Goal: Task Accomplishment & Management: Complete application form

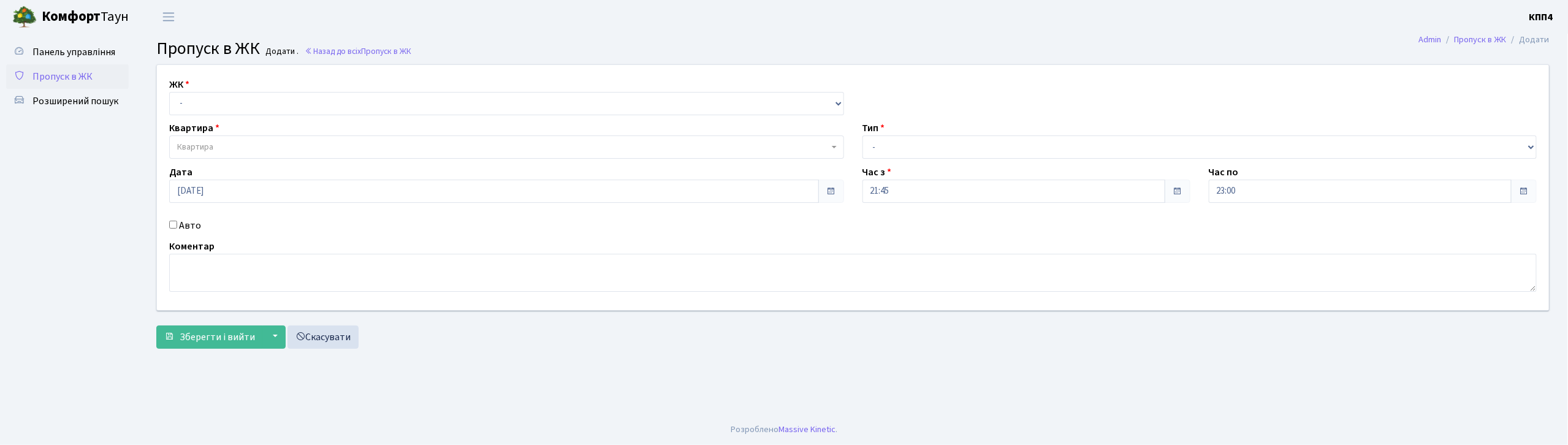
click at [173, 226] on input "Авто" at bounding box center [173, 225] width 8 height 8
checkbox input "true"
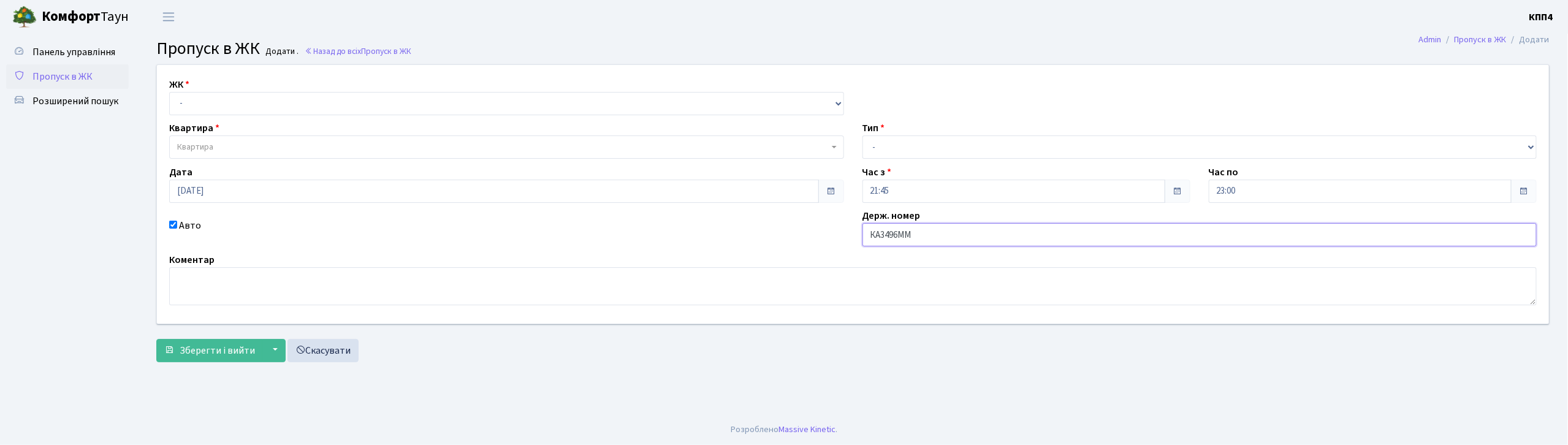
type input "КА3496ММ"
click at [893, 146] on select "- Доставка Таксі Гості Сервіс" at bounding box center [1200, 147] width 675 height 23
select select "3"
click at [863, 136] on select "- Доставка Таксі Гості Сервіс" at bounding box center [1200, 147] width 675 height 23
click at [372, 99] on select "- КТ, вул. Регенераторна, 4 КТ2, просп. [STREET_ADDRESS] [STREET_ADDRESS] [PERS…" at bounding box center [507, 103] width 675 height 23
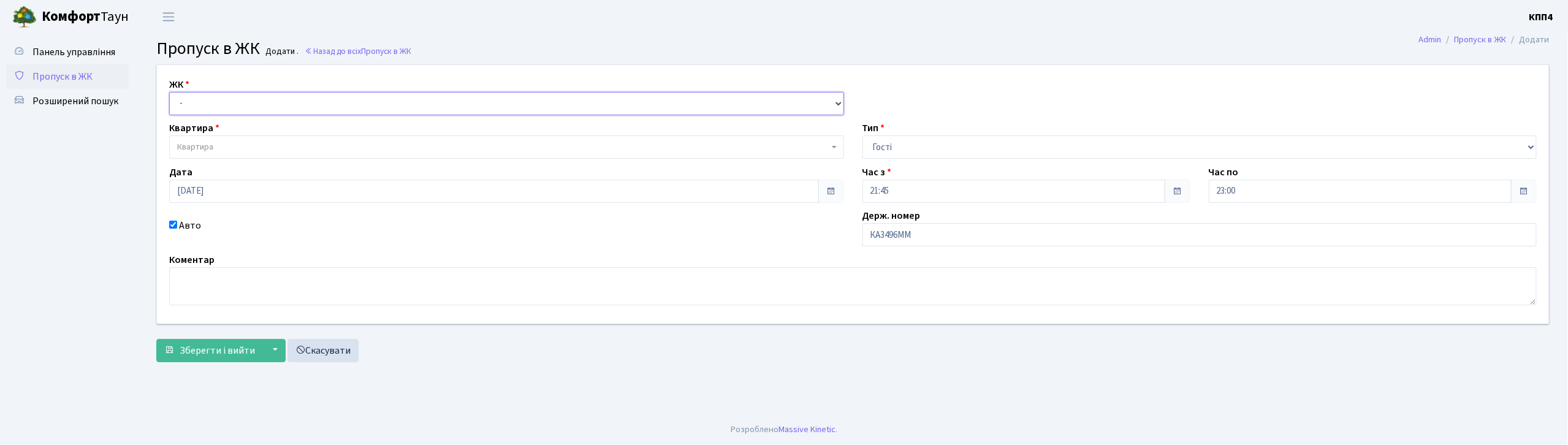
click at [169, 92] on select "- КТ, вул. Регенераторна, 4 КТ2, просп. [STREET_ADDRESS] [STREET_ADDRESS] [PERS…" at bounding box center [507, 103] width 675 height 23
click at [375, 105] on select "- КТ, вул. Регенераторна, 4 КТ2, просп. [STREET_ADDRESS] [STREET_ADDRESS] [PERS…" at bounding box center [507, 103] width 675 height 23
select select "271"
click at [169, 92] on select "- КТ, вул. Регенераторна, 4 КТ2, просп. [STREET_ADDRESS] [STREET_ADDRESS] [PERS…" at bounding box center [507, 103] width 675 height 23
select select
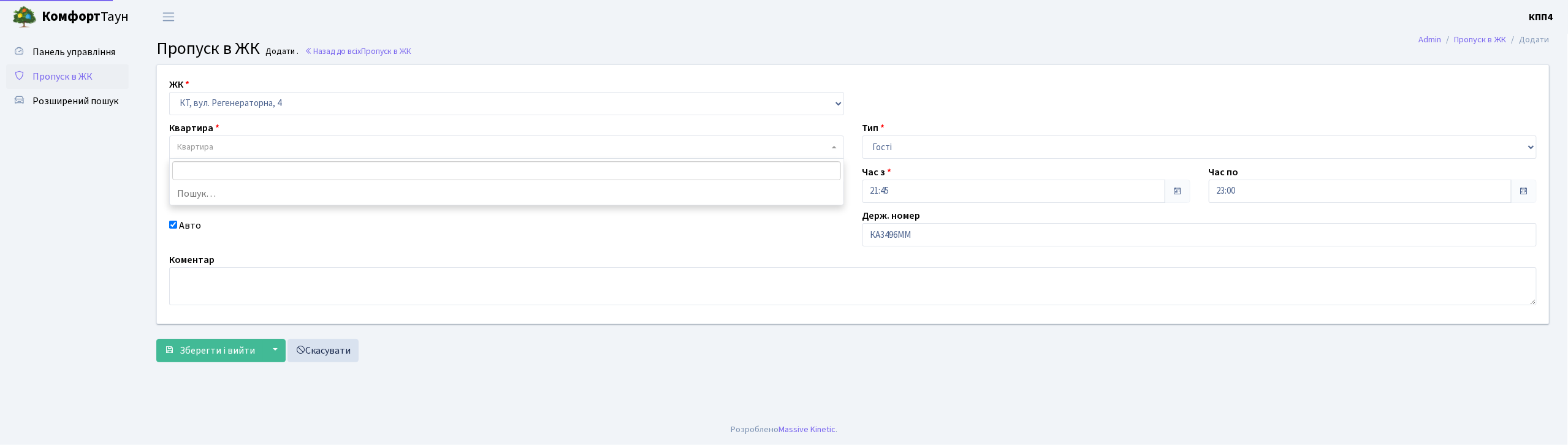
click at [363, 143] on span "Квартира" at bounding box center [502, 147] width 652 height 12
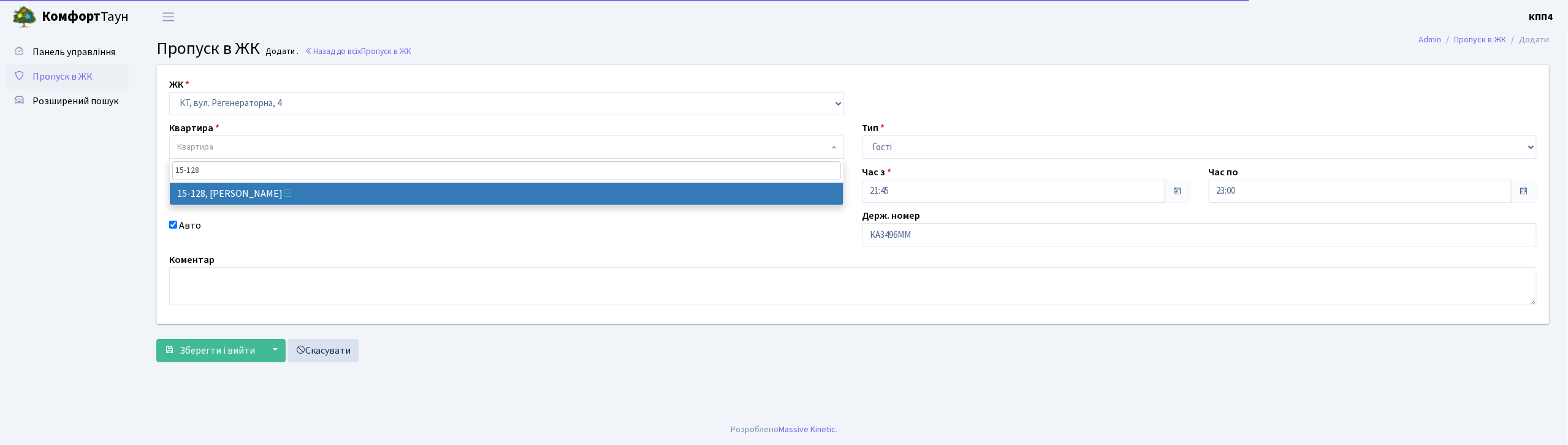
type input "15-128"
select select "8903"
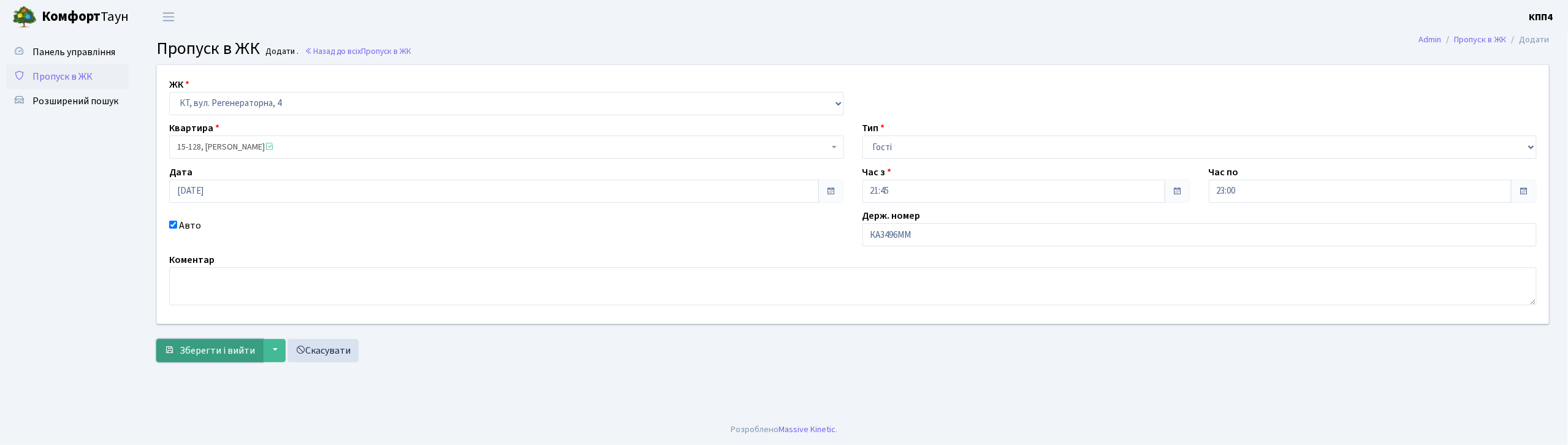
click at [229, 351] on span "Зберегти і вийти" at bounding box center [217, 351] width 75 height 13
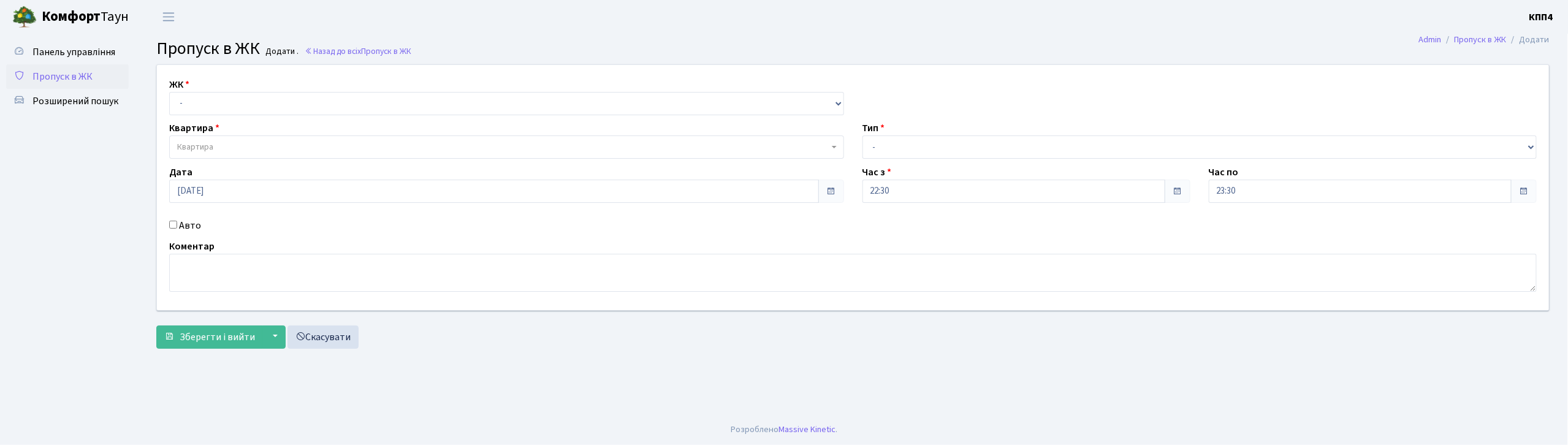
click at [172, 225] on input "Авто" at bounding box center [173, 225] width 8 height 8
checkbox input "true"
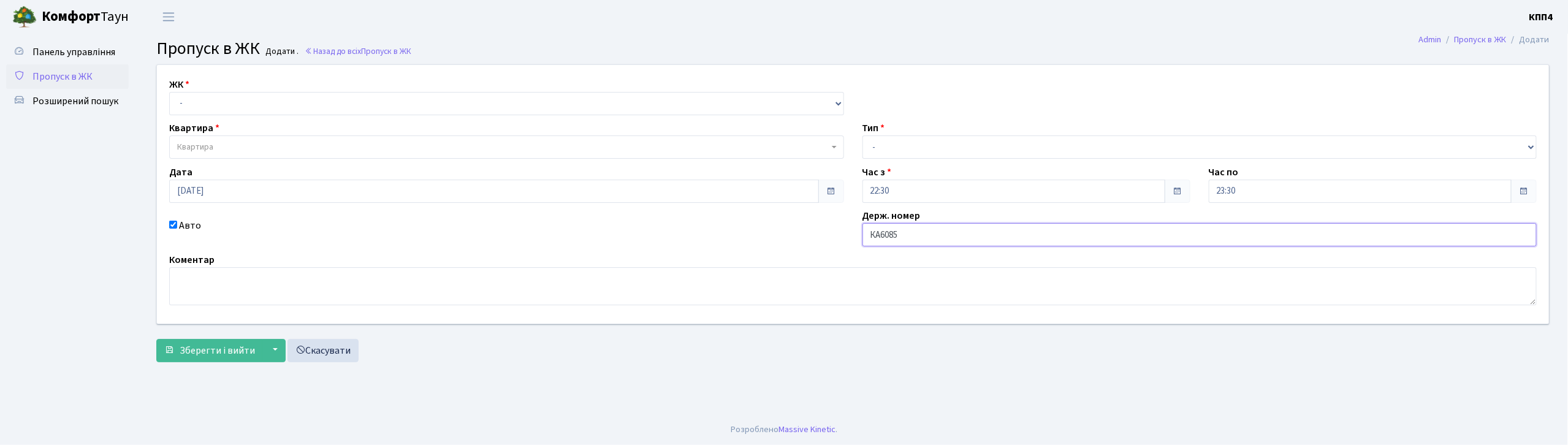
type input "КА6085ІХ"
click at [927, 143] on select "- Доставка Таксі Гості Сервіс" at bounding box center [1200, 147] width 675 height 23
select select "2"
click at [863, 136] on select "- Доставка Таксі Гості Сервіс" at bounding box center [1200, 147] width 675 height 23
click at [256, 99] on select "- КТ, вул. Регенераторна, 4 КТ2, просп. [STREET_ADDRESS] [STREET_ADDRESS] [PERS…" at bounding box center [507, 103] width 675 height 23
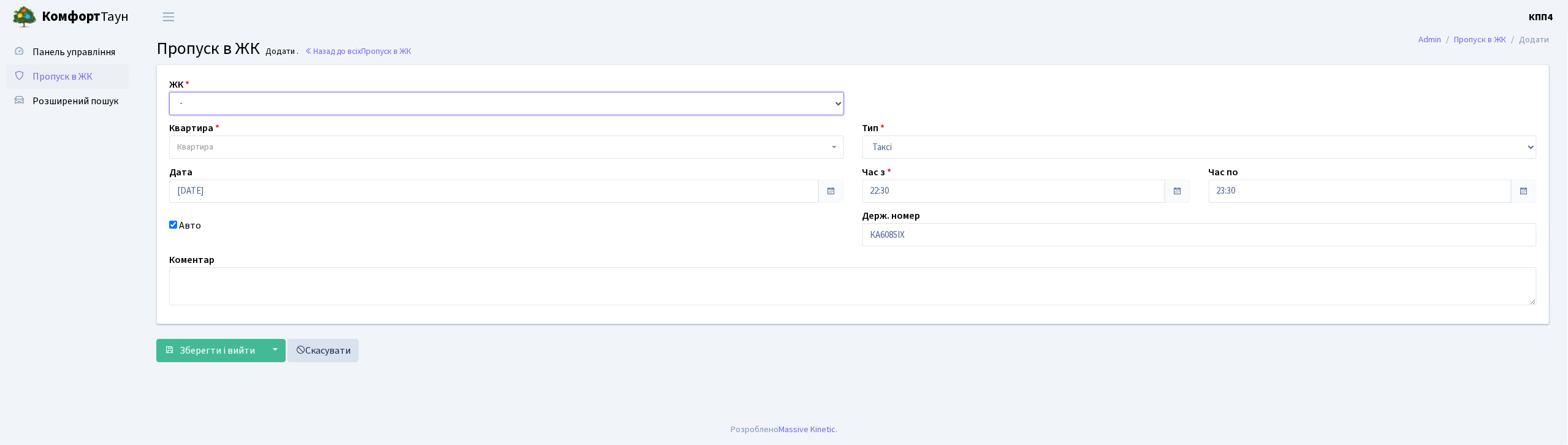
select select "271"
click at [169, 92] on select "- КТ, вул. Регенераторна, 4 КТ2, просп. [STREET_ADDRESS] [STREET_ADDRESS] [PERS…" at bounding box center [507, 103] width 675 height 23
select select
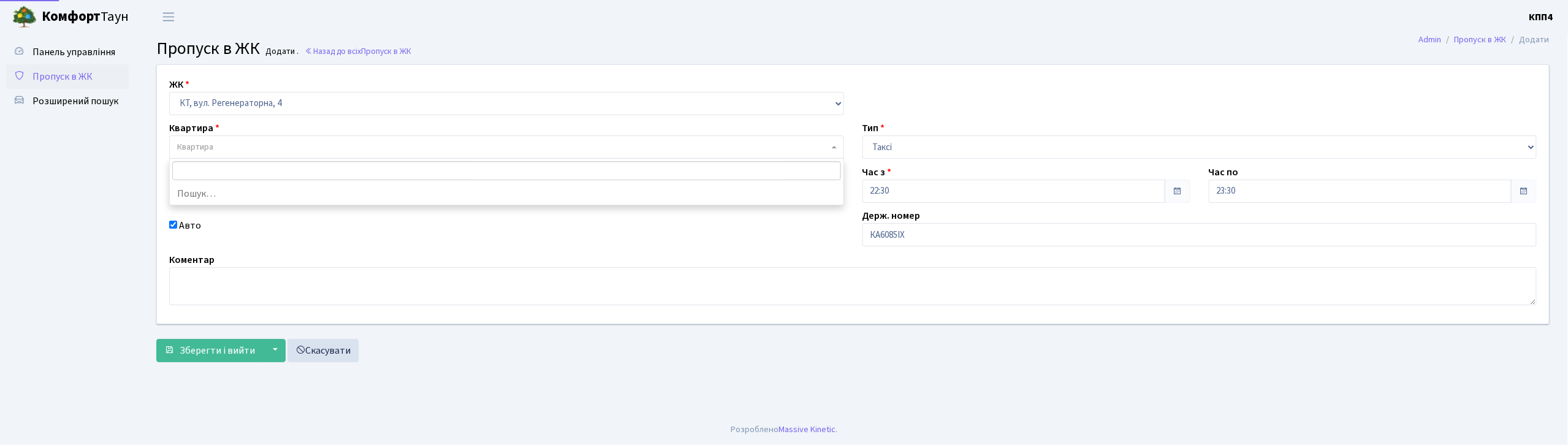
click at [252, 148] on span "Квартира" at bounding box center [502, 147] width 652 height 12
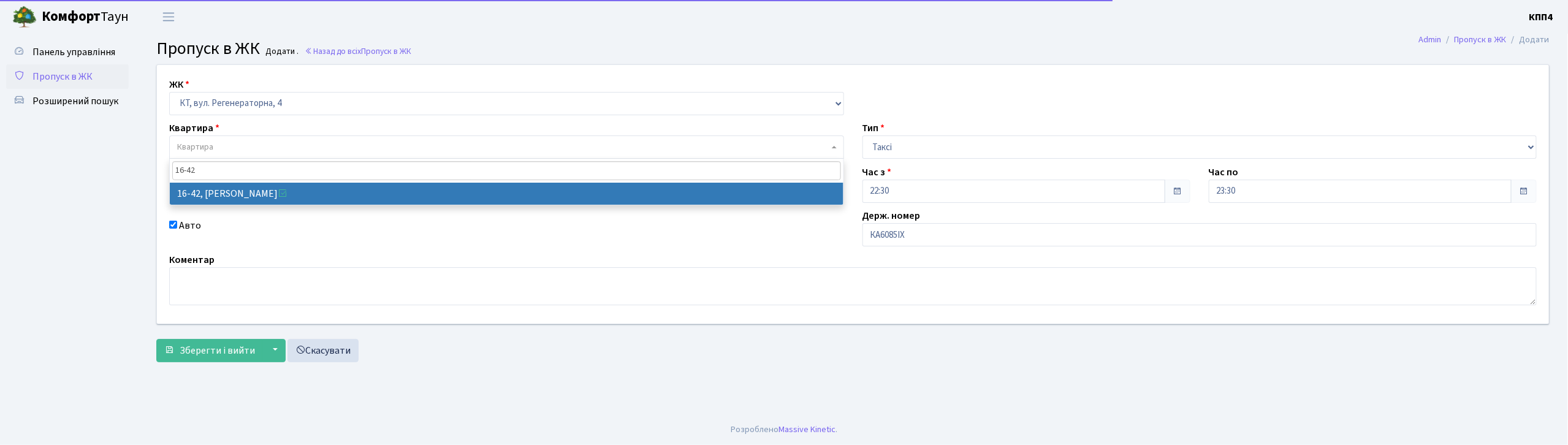
type input "16-42"
select select "8603"
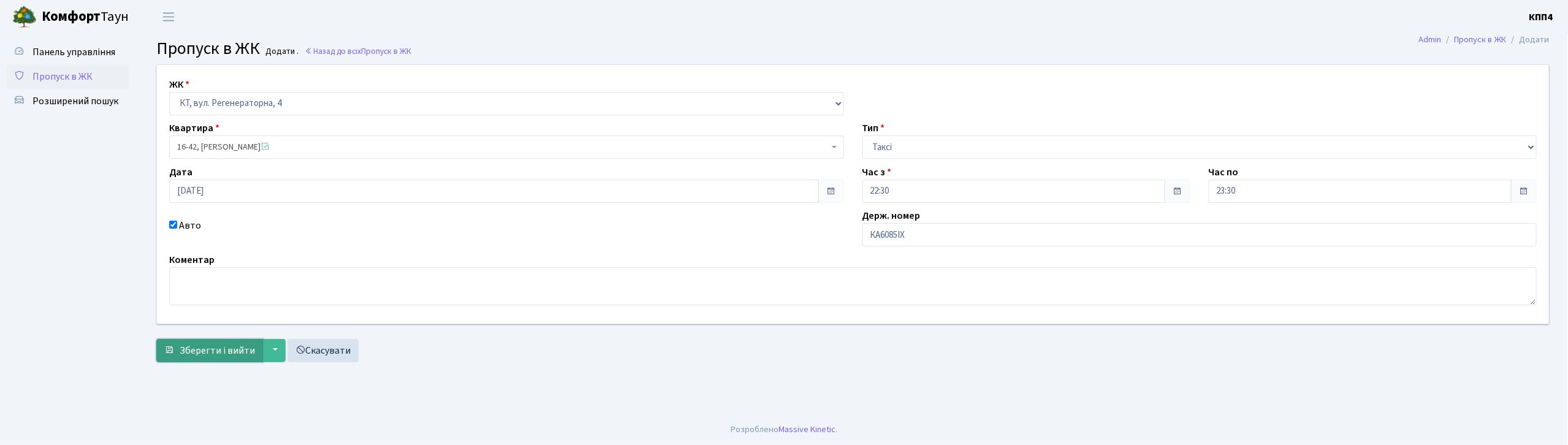
click at [185, 355] on span "Зберегти і вийти" at bounding box center [217, 351] width 75 height 13
